Goal: Information Seeking & Learning: Learn about a topic

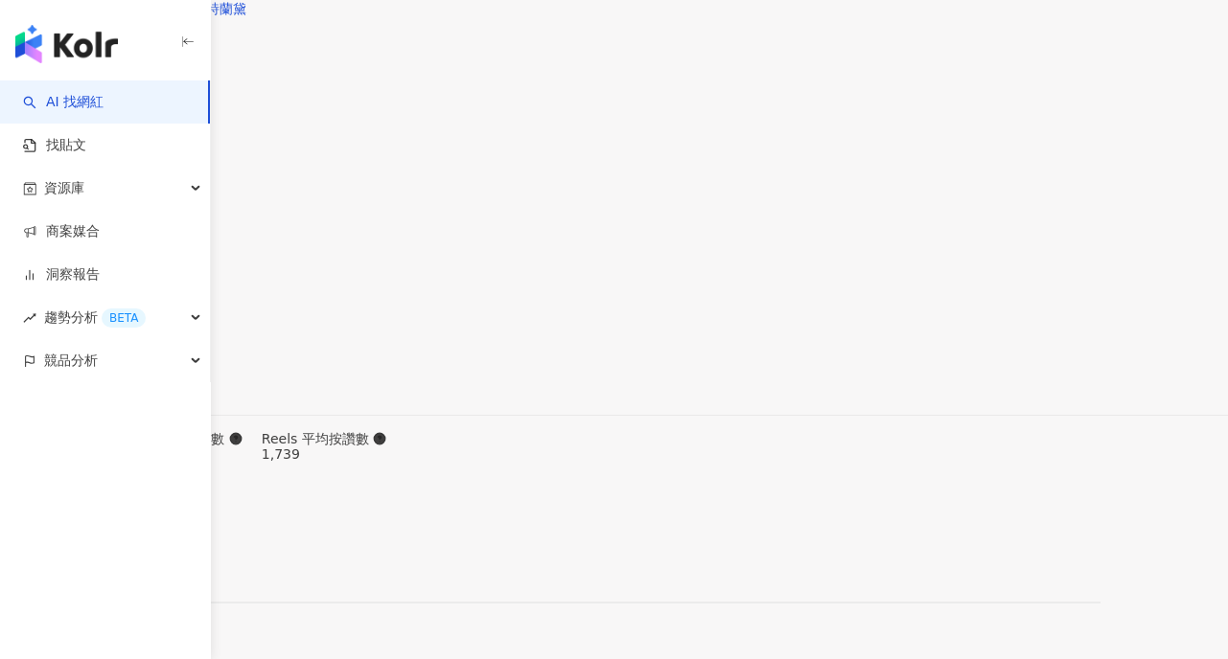
scroll to position [5844, 0]
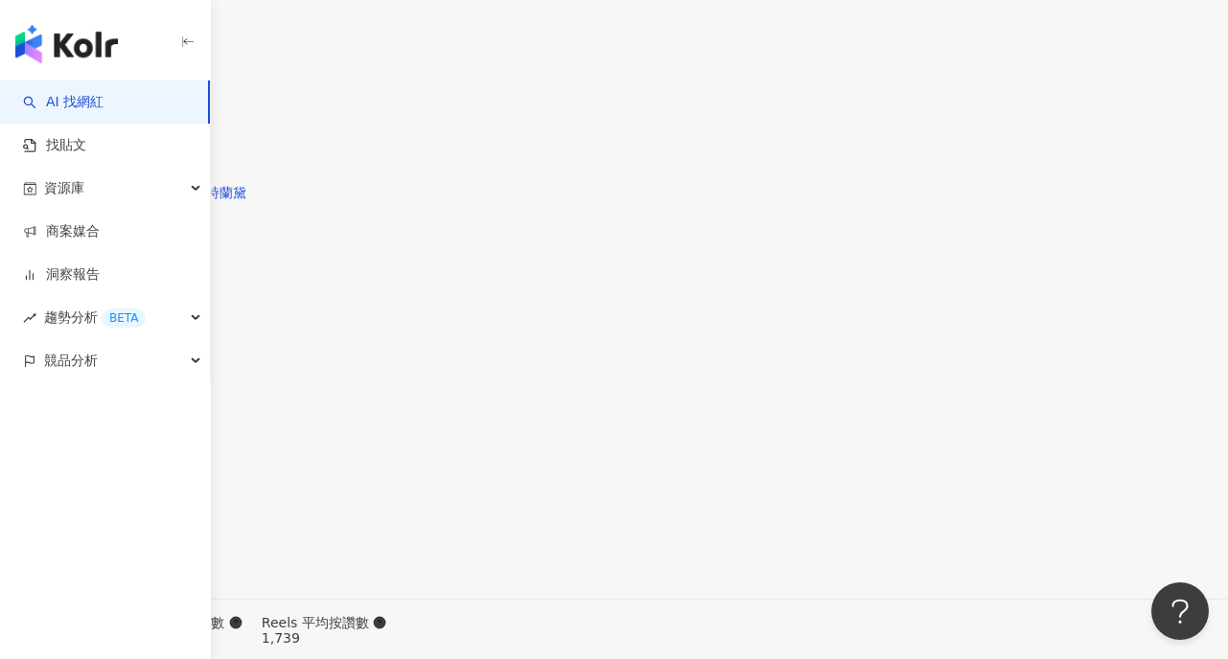
scroll to position [0, 0]
type input "**"
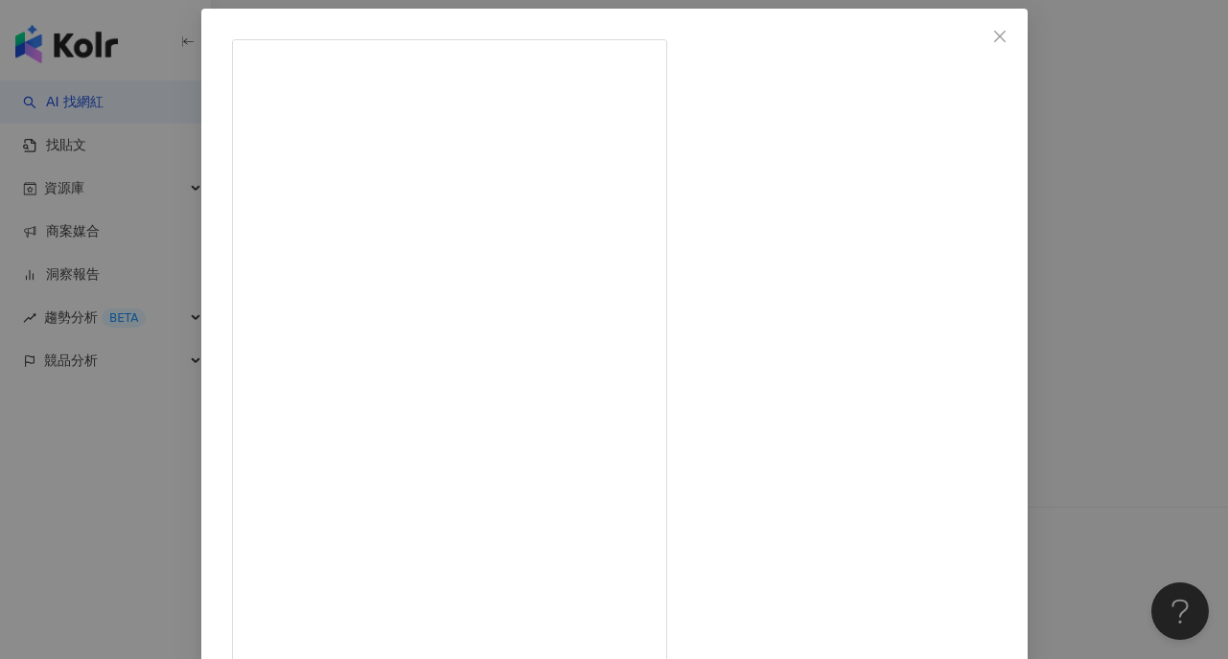
scroll to position [92, 0]
click at [1072, 375] on div "薑 [DATE] 「她知道在國外嗎？」 ⛰️ . 路上一直思考，旅行之於孩子是什麼？美其名是送孩子的生日禮物但起心動念是：啊～要兩歲了嗎？趕快搭最後一次免費的…" at bounding box center [614, 329] width 1228 height 659
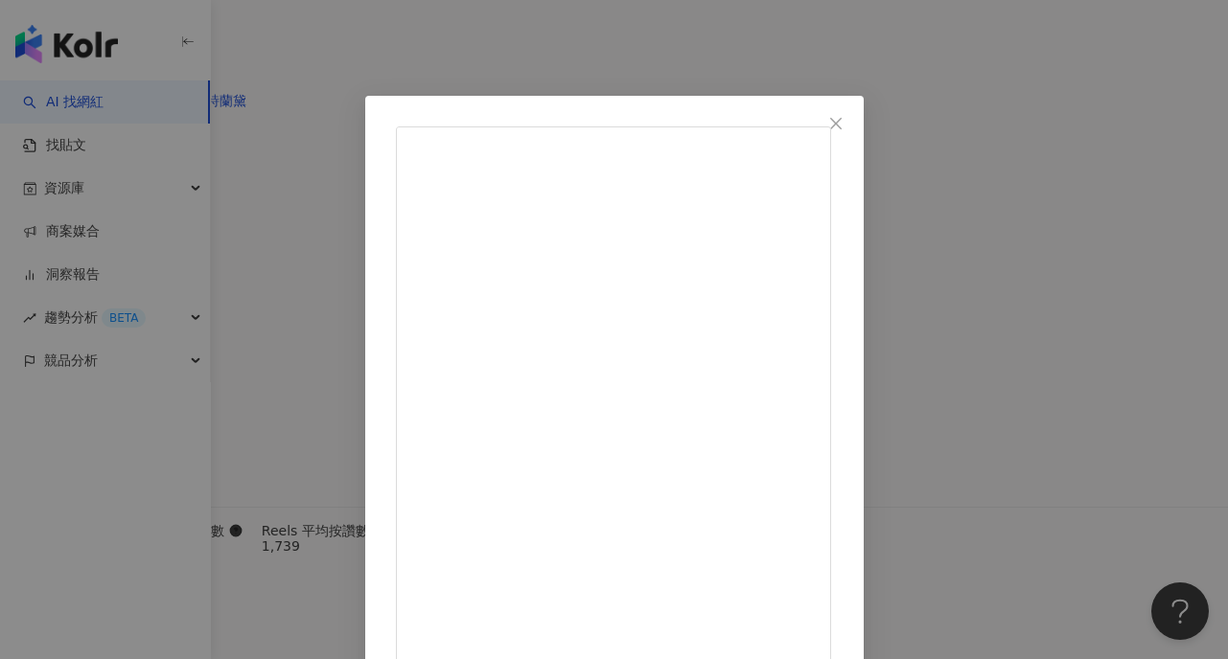
click at [1178, 253] on div "薑 [DATE] 那個淺淺的微笑怎麼回事？（圖3） 還不明白什麼是「生日」， 但非常愛唱生日快樂歌。 換她當主角時， 眼裡只有蠟燭的光， 甚至還不愛吃蛋糕。 …" at bounding box center [614, 329] width 1228 height 659
